Goal: Browse casually: Explore the website without a specific task or goal

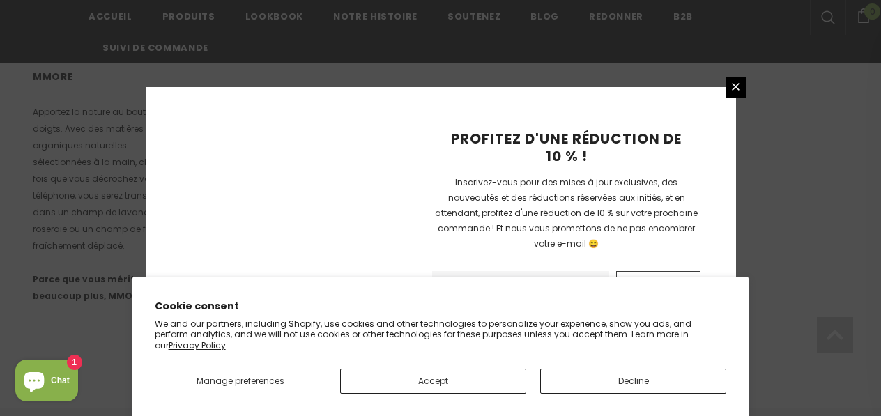
scroll to position [1075, 0]
